Goal: Task Accomplishment & Management: Use online tool/utility

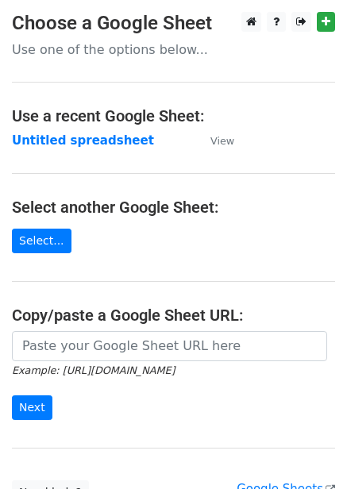
click at [99, 147] on strong "Untitled spreadsheet" at bounding box center [83, 140] width 142 height 14
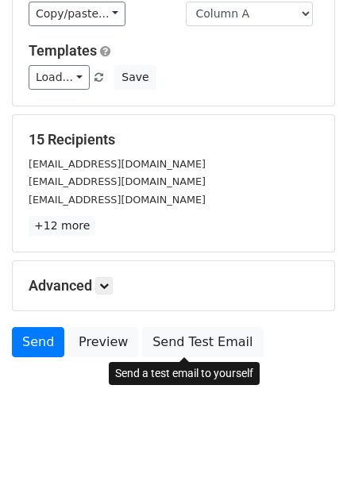
scroll to position [128, 0]
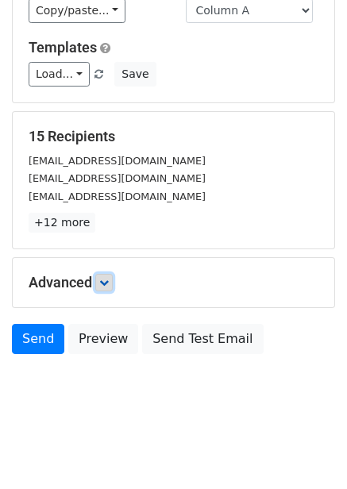
click at [105, 282] on icon at bounding box center [104, 283] width 10 height 10
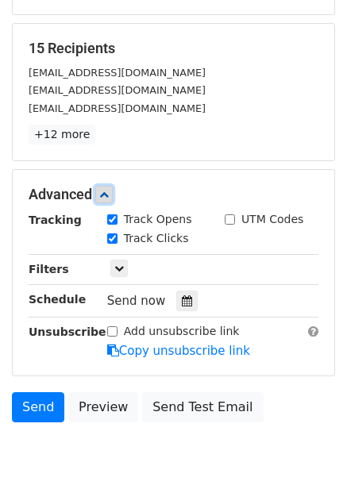
scroll to position [283, 0]
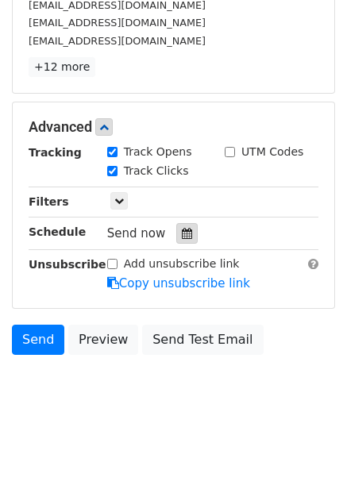
click at [185, 242] on div at bounding box center [186, 233] width 21 height 21
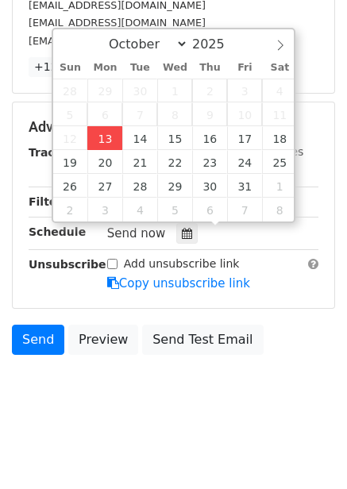
type input "2025-10-13 12:00"
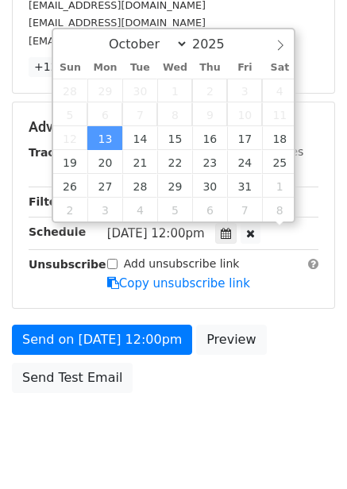
scroll to position [1, 0]
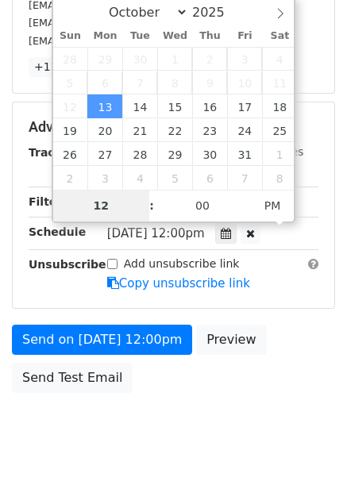
type input "4"
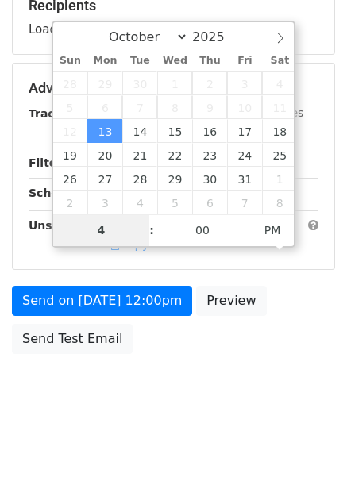
scroll to position [258, 0]
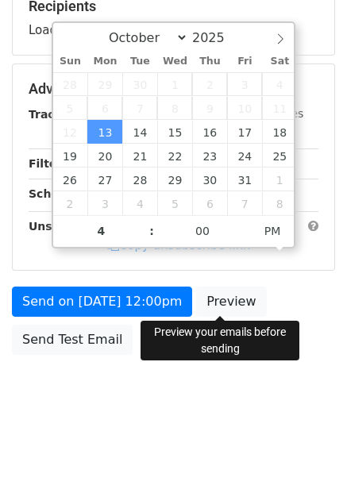
type input "2025-10-13 16:00"
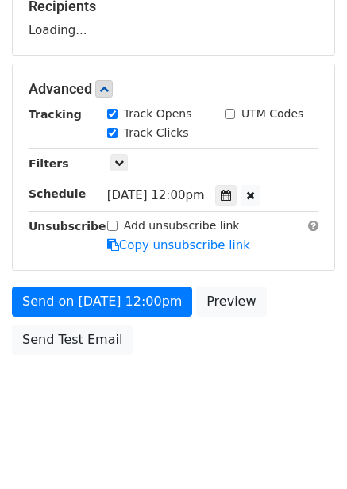
drag, startPoint x: 240, startPoint y: 345, endPoint x: 242, endPoint y: 371, distance: 25.5
click at [240, 347] on div "Send on Oct 13 at 12:00pm Preview Send Test Email" at bounding box center [173, 324] width 347 height 76
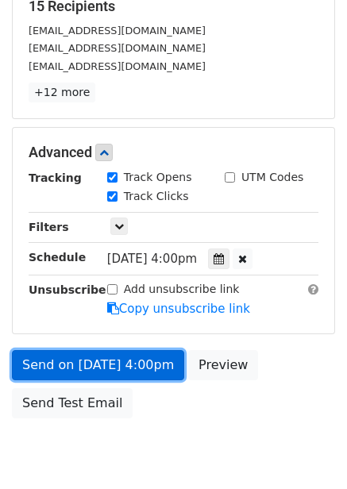
click at [143, 374] on link "Send on Oct 13 at 4:00pm" at bounding box center [98, 365] width 172 height 30
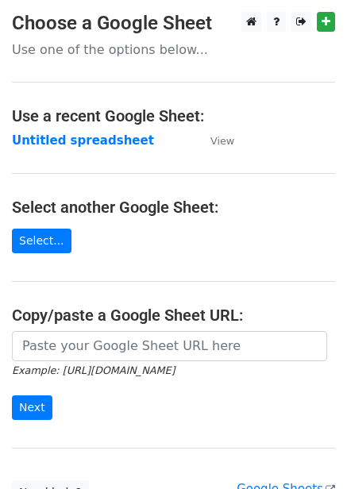
click at [98, 140] on strong "Untitled spreadsheet" at bounding box center [83, 140] width 142 height 14
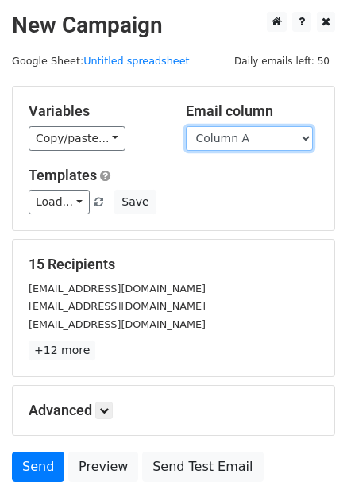
click at [253, 134] on select "Column A Column B Column C Column D Column E Column F" at bounding box center [249, 138] width 127 height 25
click at [186, 126] on select "Column A Column B Column C Column D Column E Column F" at bounding box center [249, 138] width 127 height 25
click at [237, 155] on div "Variables Copy/paste... {{Column A}} {{Column B}} {{Column C}} {{Column D}} {{C…" at bounding box center [173, 158] width 321 height 144
click at [243, 143] on select "Column A Column B Column C Column D Column E Column F" at bounding box center [249, 138] width 127 height 25
select select "Column B"
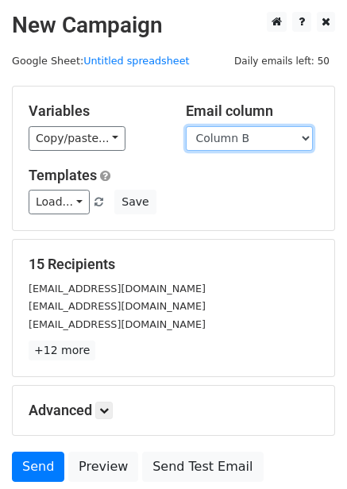
click at [186, 126] on select "Column A Column B Column C Column D Column E Column F" at bounding box center [249, 138] width 127 height 25
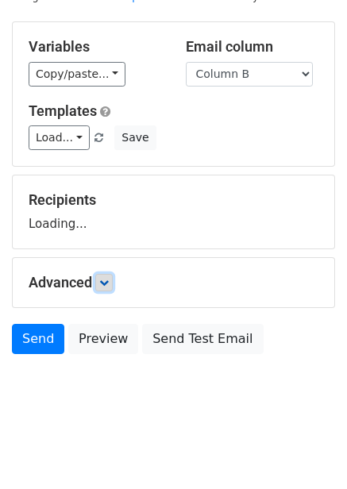
click at [105, 283] on icon at bounding box center [104, 283] width 10 height 10
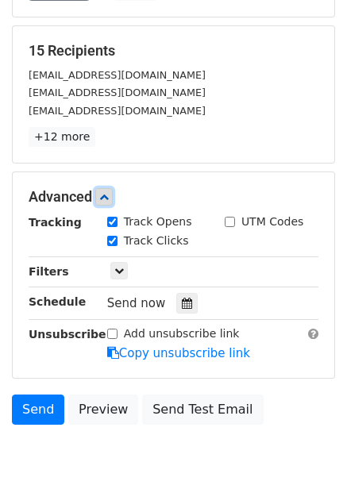
scroll to position [217, 0]
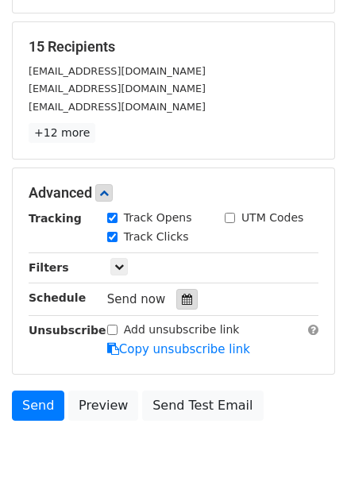
click at [182, 294] on icon at bounding box center [187, 299] width 10 height 11
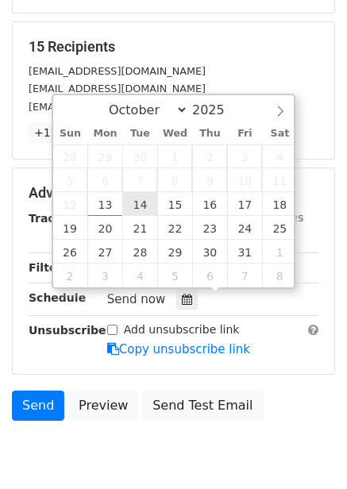
type input "2025-10-14 12:00"
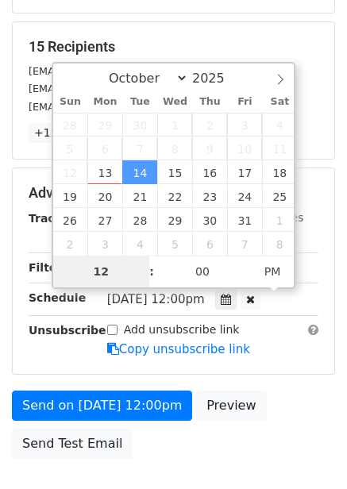
type input "5"
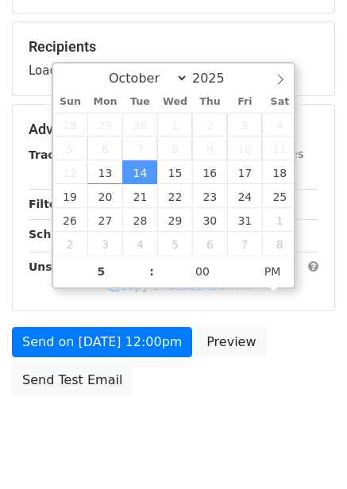
type input "2025-10-14 17:00"
click at [293, 404] on body "New Campaign Daily emails left: 50 Google Sheet: Untitled spreadsheet Variables…" at bounding box center [173, 131] width 347 height 672
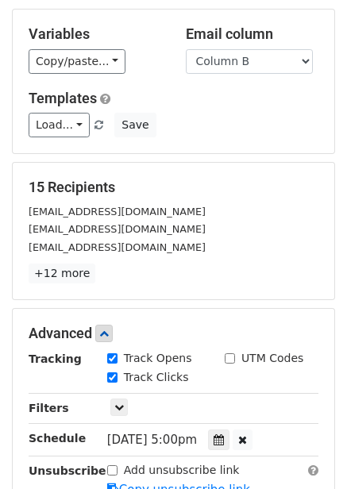
scroll to position [59, 0]
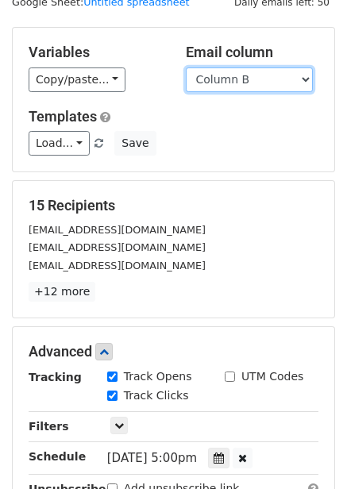
click at [289, 78] on select "Column A Column B Column C Column D Column E Column F" at bounding box center [249, 79] width 127 height 25
click at [186, 67] on select "Column A Column B Column C Column D Column E Column F" at bounding box center [249, 79] width 127 height 25
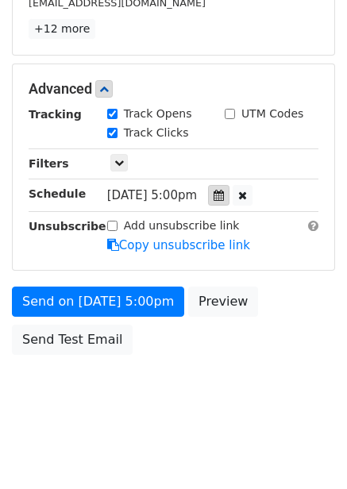
scroll to position [0, 0]
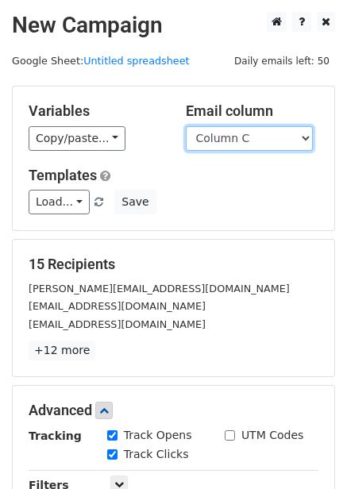
click at [272, 129] on select "Column A Column B Column C Column D Column E Column F" at bounding box center [249, 138] width 127 height 25
select select "Column B"
click at [186, 126] on select "Column A Column B Column C Column D Column E Column F" at bounding box center [249, 138] width 127 height 25
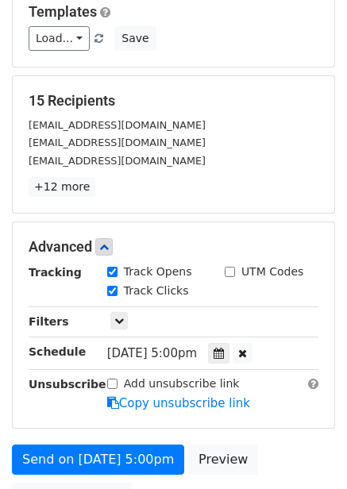
scroll to position [321, 0]
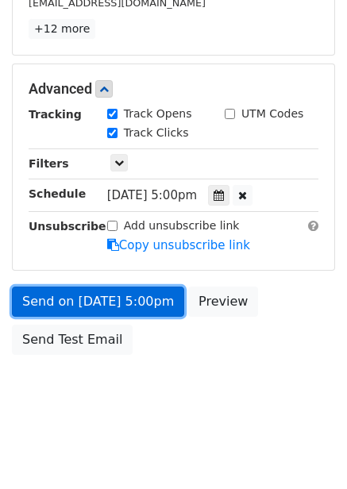
click at [156, 303] on link "Send on Oct 14 at 5:00pm" at bounding box center [98, 301] width 172 height 30
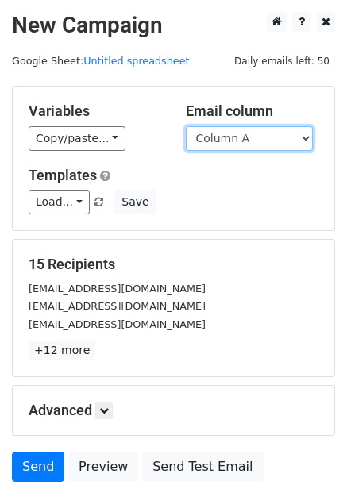
click at [256, 140] on select "Column A Column B Column C Column D Column E Column F" at bounding box center [249, 138] width 127 height 25
select select "Column C"
click at [186, 126] on select "Column A Column B Column C Column D Column E Column F" at bounding box center [249, 138] width 127 height 25
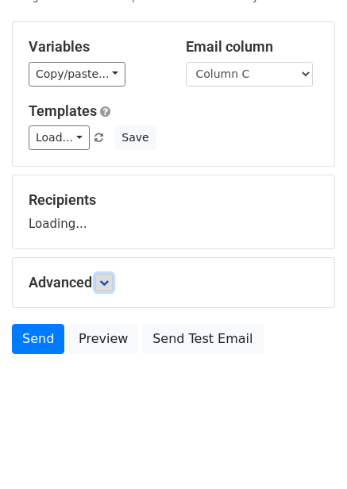
click at [108, 286] on icon at bounding box center [104, 283] width 10 height 10
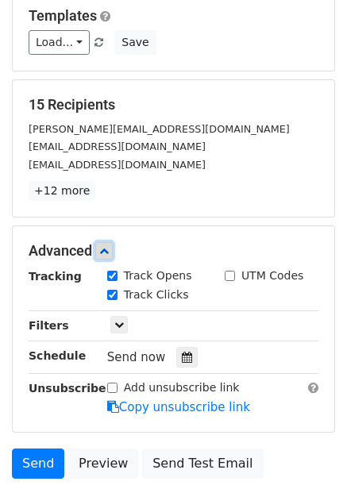
scroll to position [272, 0]
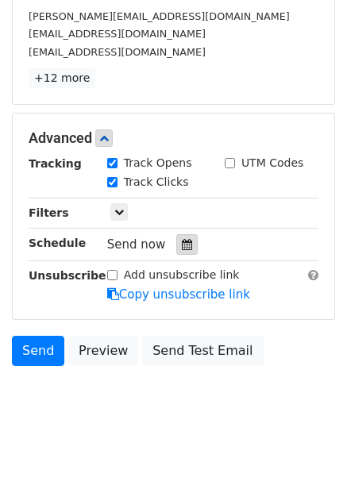
click at [182, 241] on icon at bounding box center [187, 244] width 10 height 11
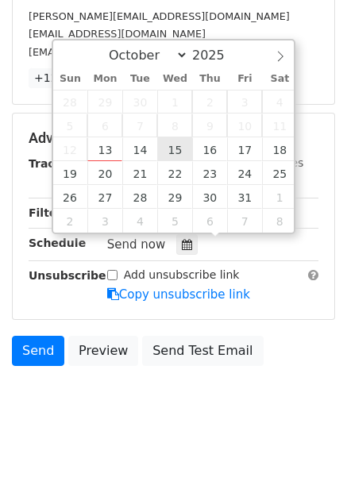
type input "2025-10-15 12:00"
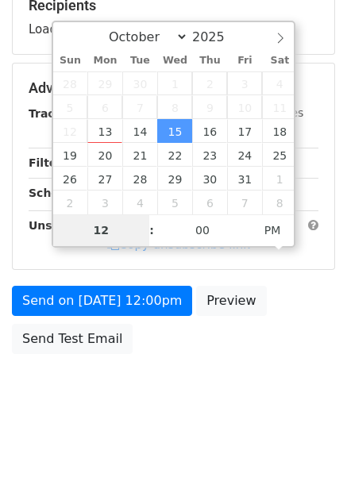
scroll to position [258, 0]
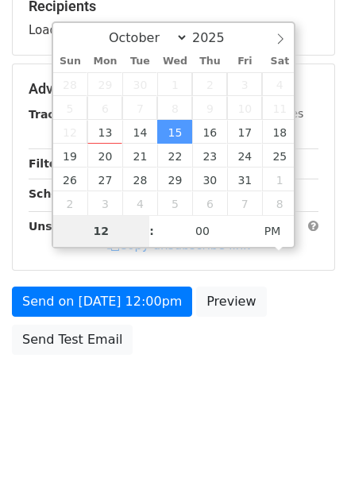
type input "6"
type input "2025-10-15 18:00"
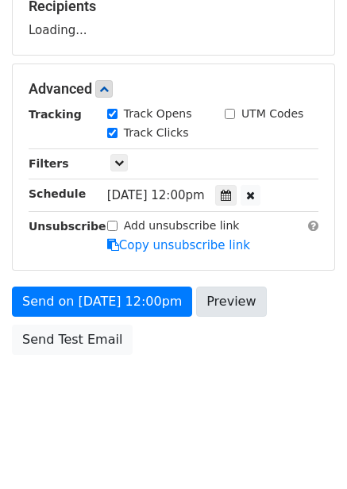
click at [223, 368] on body "New Campaign Daily emails left: 50 Google Sheet: Untitled spreadsheet Variables…" at bounding box center [173, 90] width 347 height 672
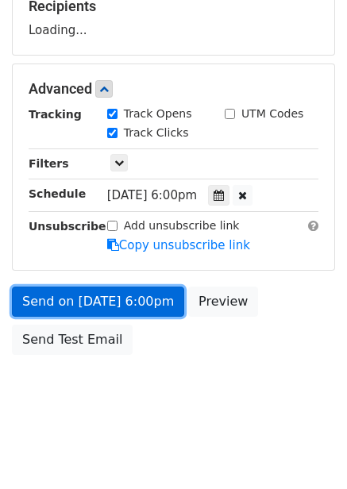
click at [153, 312] on link "Send on Oct 15 at 6:00pm" at bounding box center [98, 301] width 172 height 30
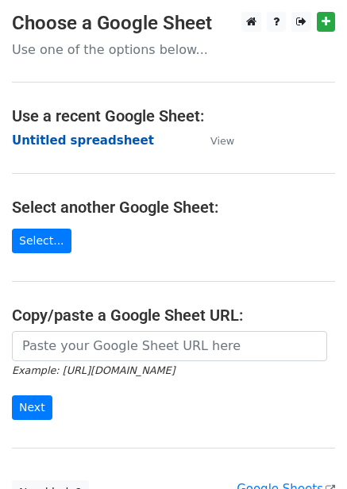
click at [89, 146] on strong "Untitled spreadsheet" at bounding box center [83, 140] width 142 height 14
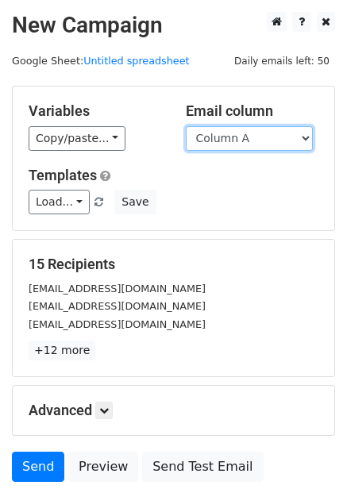
click at [236, 136] on select "Column A Column B Column C Column D Column E Column F" at bounding box center [249, 138] width 127 height 25
select select "Column D"
click at [186, 126] on select "Column A Column B Column C Column D Column E Column F" at bounding box center [249, 138] width 127 height 25
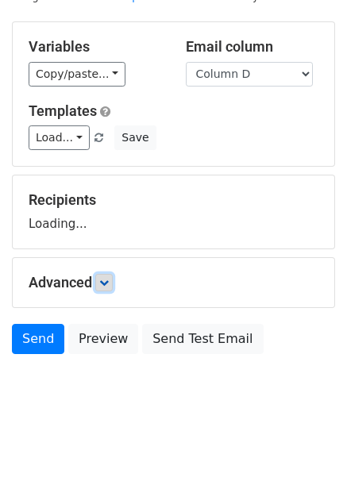
click at [109, 285] on icon at bounding box center [104, 283] width 10 height 10
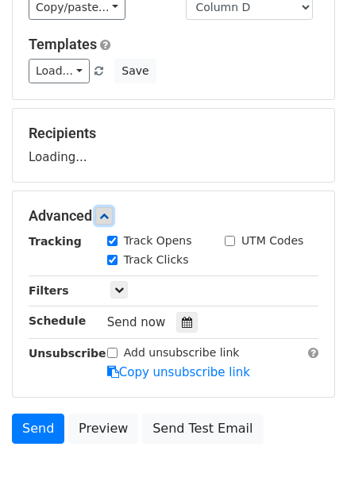
scroll to position [202, 0]
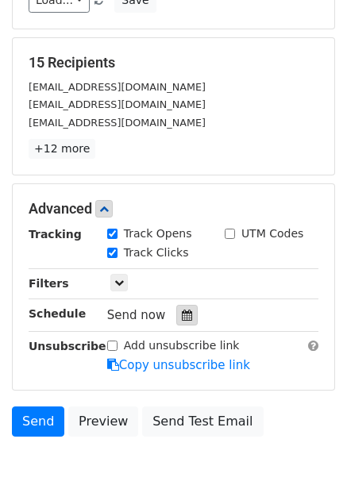
click at [178, 324] on div at bounding box center [186, 315] width 21 height 21
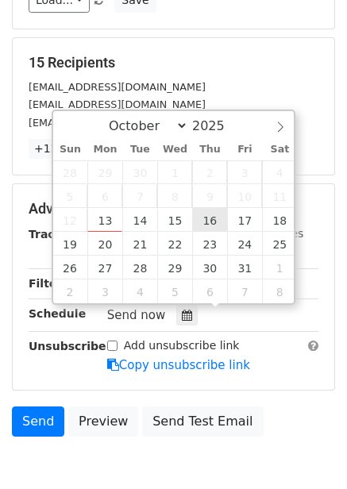
type input "2025-10-16 12:00"
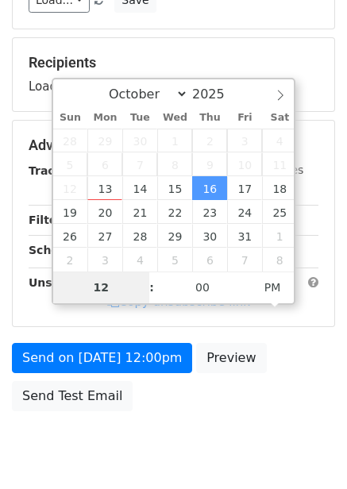
type input "7"
type input "2025-10-16 19:00"
click at [259, 397] on div "Send on Oct 16 at 12:00pm Preview Send Test Email" at bounding box center [173, 381] width 347 height 76
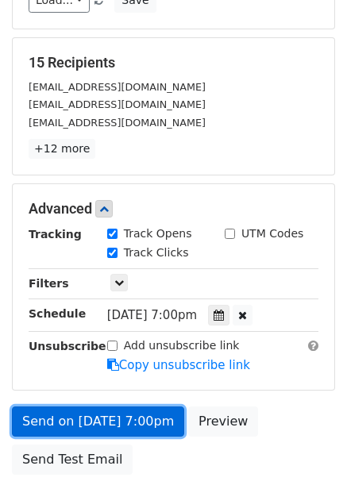
click at [147, 417] on link "Send on Oct 16 at 7:00pm" at bounding box center [98, 421] width 172 height 30
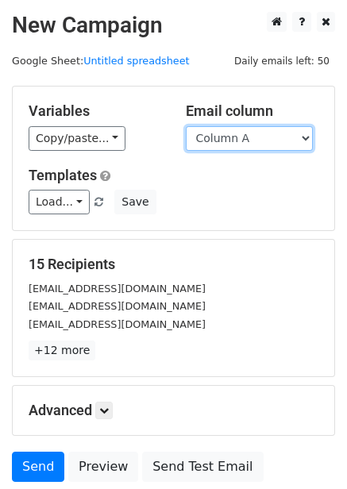
click at [234, 144] on select "Column A Column B Column C Column D Column E Column F" at bounding box center [249, 138] width 127 height 25
select select "Column E"
click at [186, 126] on select "Column A Column B Column C Column D Column E Column F" at bounding box center [249, 138] width 127 height 25
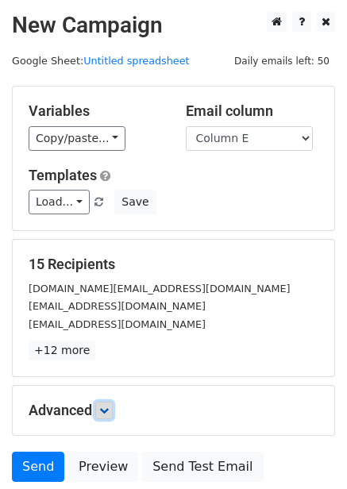
click at [105, 406] on icon at bounding box center [104, 410] width 10 height 10
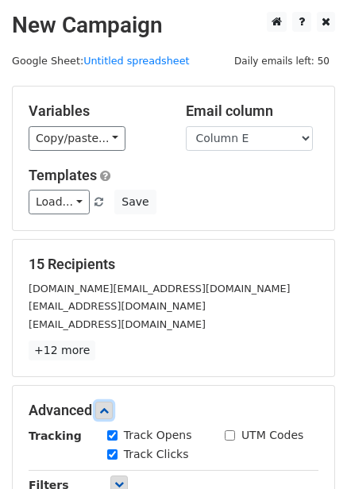
scroll to position [282, 0]
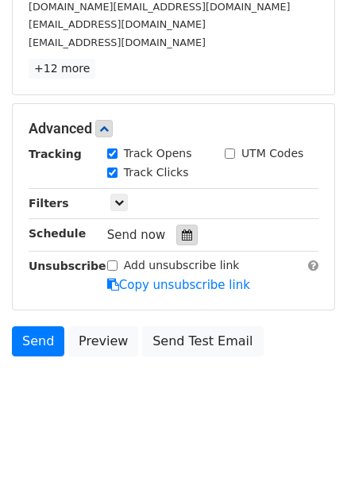
click at [184, 233] on icon at bounding box center [187, 234] width 10 height 11
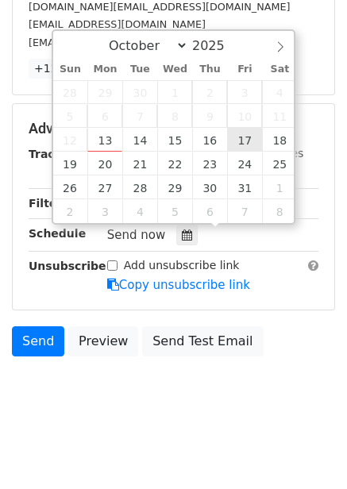
type input "2025-10-17 12:00"
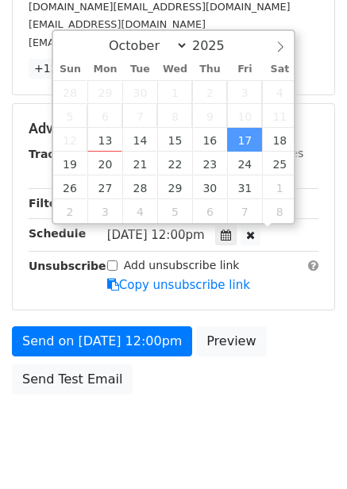
scroll to position [1, 0]
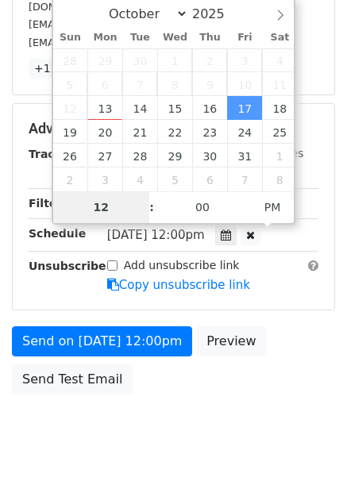
type input "8"
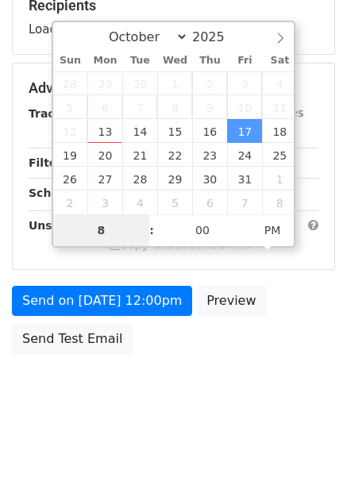
scroll to position [258, 0]
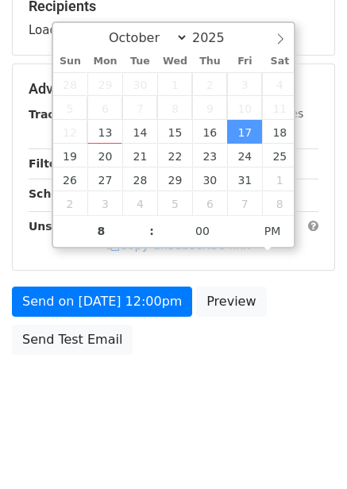
type input "2025-10-17 20:00"
click at [294, 316] on div "Send on Oct 17 at 12:00pm Preview Send Test Email" at bounding box center [173, 324] width 347 height 76
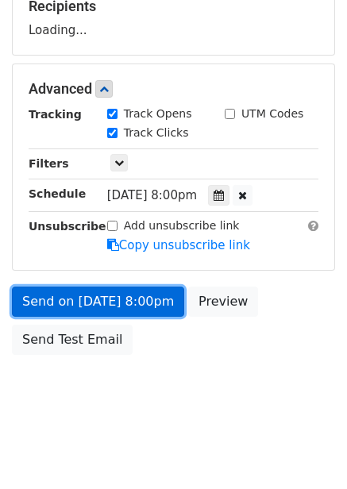
click at [142, 312] on link "Send on Oct 17 at 8:00pm" at bounding box center [98, 301] width 172 height 30
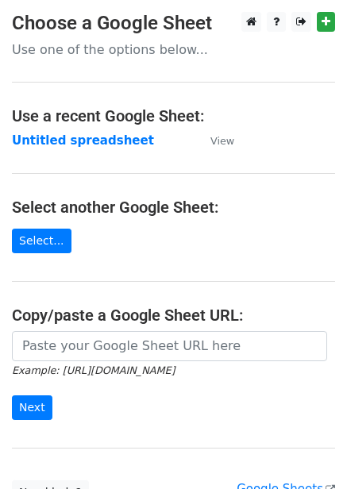
click at [90, 147] on strong "Untitled spreadsheet" at bounding box center [83, 140] width 142 height 14
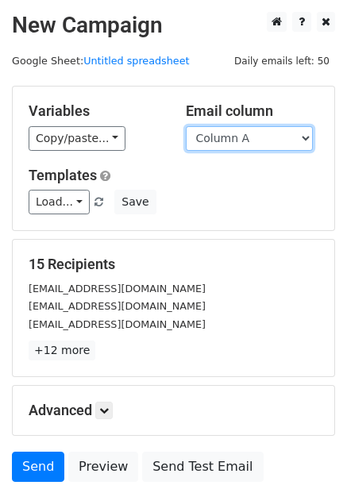
click at [231, 134] on select "Column A Column B Column C Column D Column E Column F" at bounding box center [249, 138] width 127 height 25
drag, startPoint x: 221, startPoint y: 284, endPoint x: 236, endPoint y: 261, distance: 27.1
click at [221, 284] on div "[EMAIL_ADDRESS][DOMAIN_NAME]" at bounding box center [173, 288] width 313 height 18
click at [243, 127] on select "Column A Column B Column C Column D Column E Column F" at bounding box center [249, 138] width 127 height 25
select select "Column F"
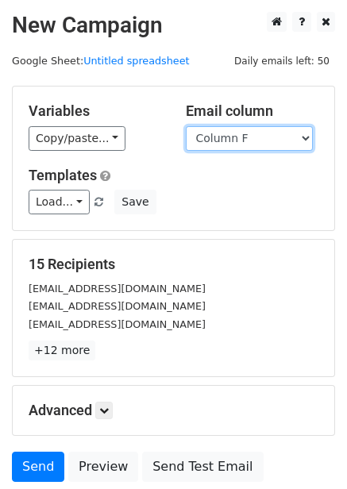
click at [186, 126] on select "Column A Column B Column C Column D Column E Column F" at bounding box center [249, 138] width 127 height 25
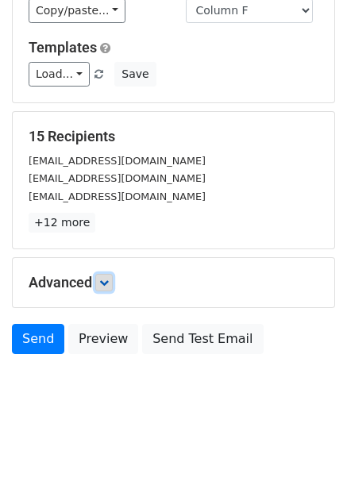
click at [109, 282] on icon at bounding box center [104, 283] width 10 height 10
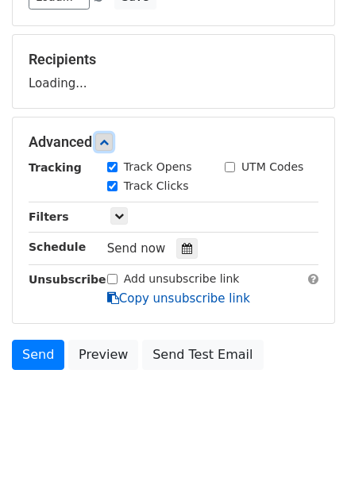
scroll to position [208, 0]
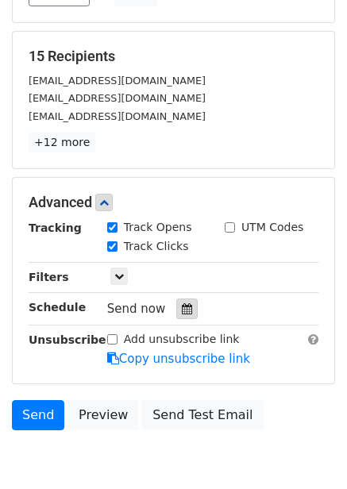
click at [178, 300] on div at bounding box center [186, 308] width 21 height 21
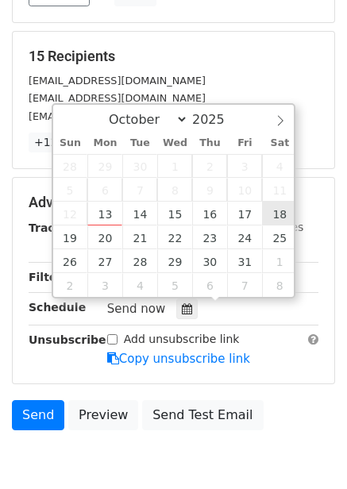
type input "[DATE] 12:00"
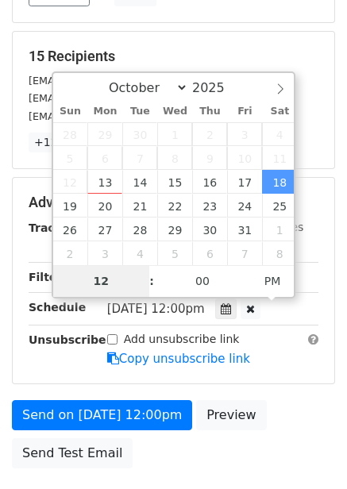
type input "9"
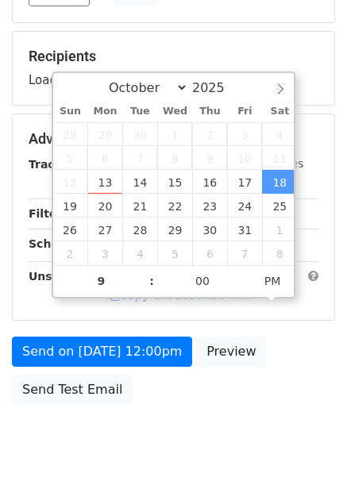
type input "[DATE] 21:00"
click at [312, 352] on div "Send on [DATE] 12:00pm Preview Send Test Email" at bounding box center [173, 374] width 347 height 76
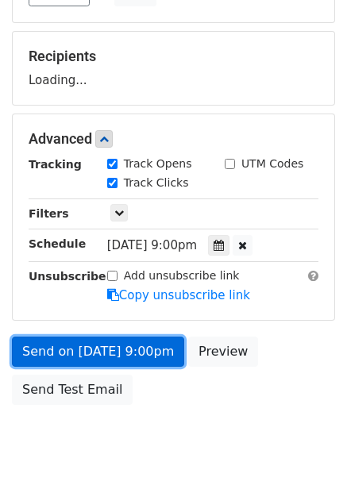
click at [111, 336] on link "Send on [DATE] 9:00pm" at bounding box center [98, 351] width 172 height 30
